Goal: Entertainment & Leisure: Consume media (video, audio)

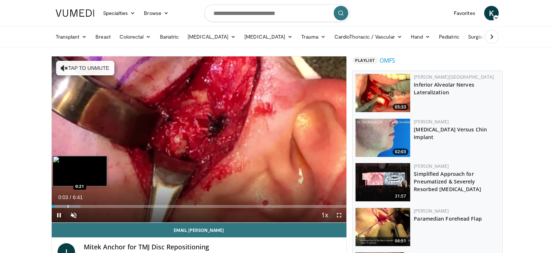
click at [68, 207] on div "Progress Bar" at bounding box center [68, 206] width 1 height 3
click at [87, 206] on div "Progress Bar" at bounding box center [87, 206] width 1 height 3
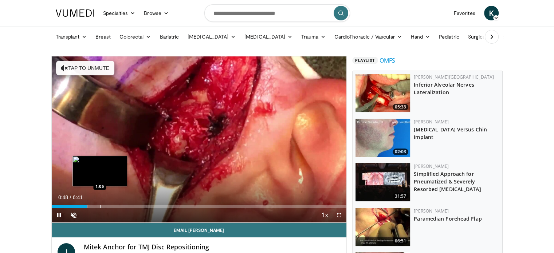
click at [101, 207] on div "Progress Bar" at bounding box center [100, 206] width 1 height 3
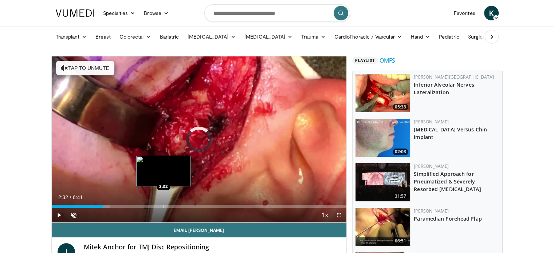
click at [164, 206] on div "Progress Bar" at bounding box center [164, 206] width 1 height 3
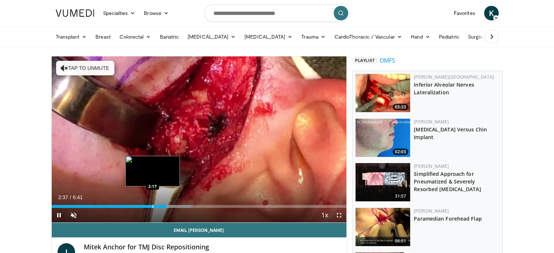
click at [152, 204] on div "Loaded : 47.33% 2:37 2:17" at bounding box center [199, 204] width 295 height 7
